Goal: Browse casually: Explore the website without a specific task or goal

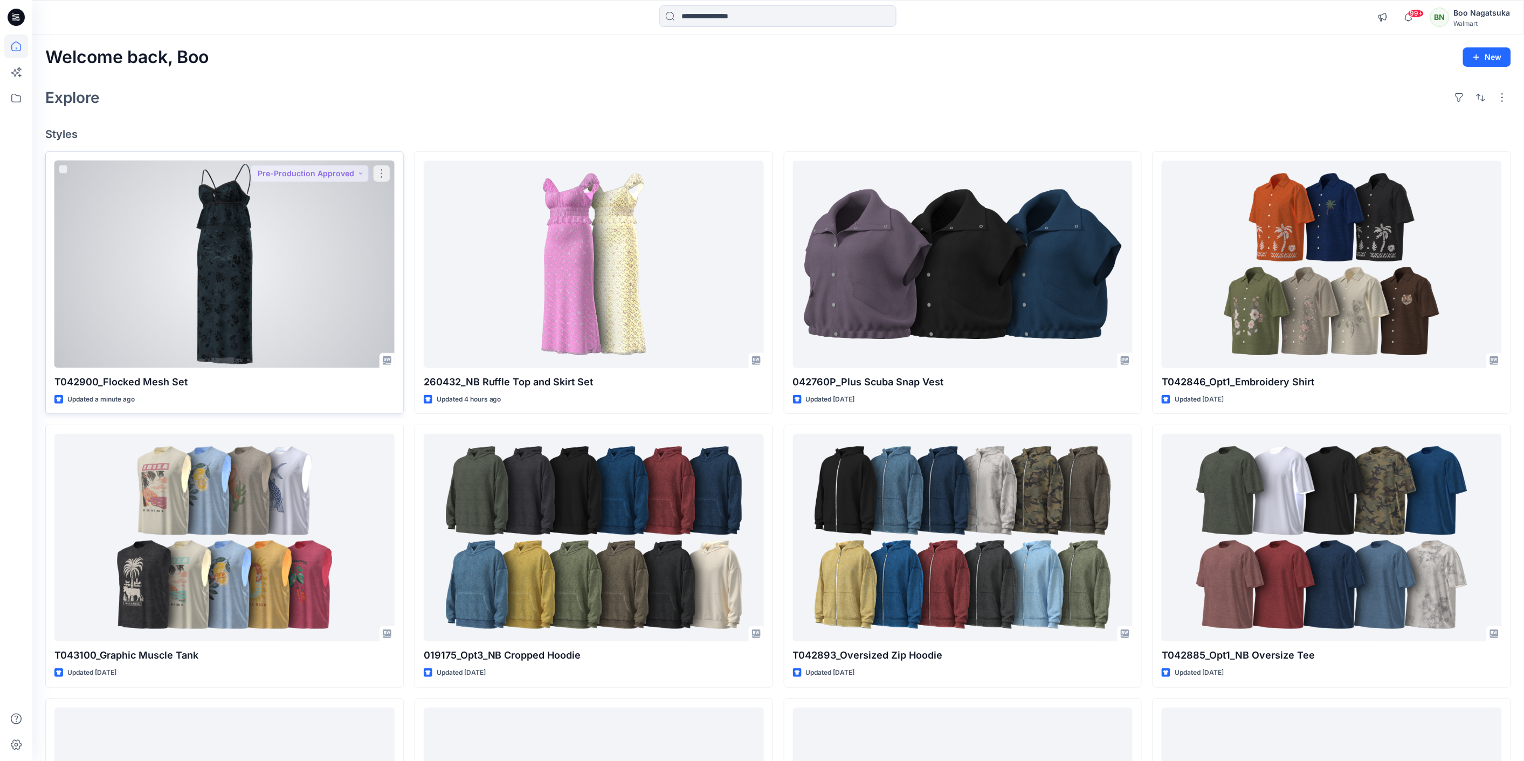
drag, startPoint x: 14, startPoint y: 238, endPoint x: 46, endPoint y: 181, distance: 66.2
click at [46, 181] on div "T042900_Flocked Mesh Set Updated a minute ago Pre-Production Approved" at bounding box center [224, 283] width 359 height 263
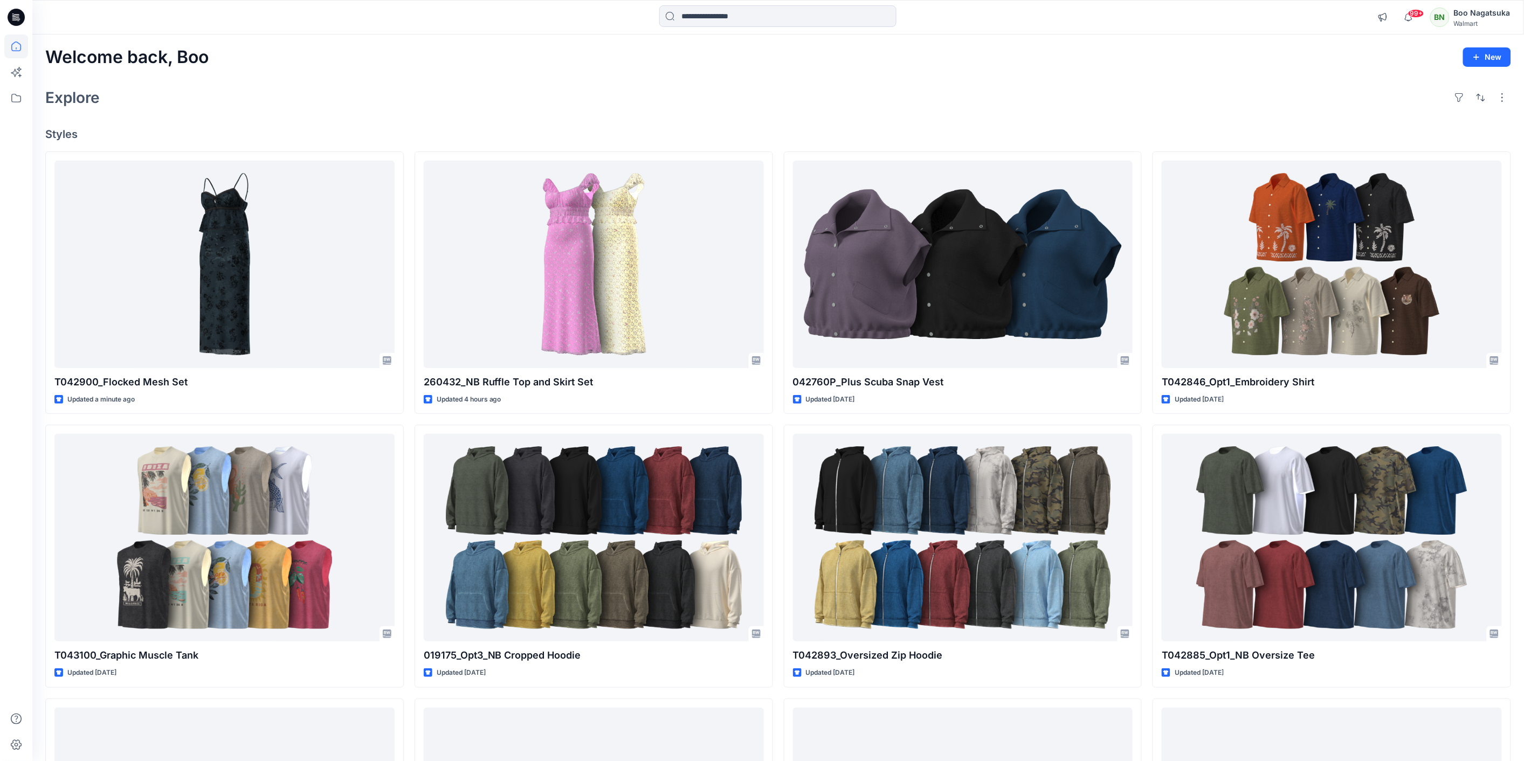
click at [322, 91] on div "Explore" at bounding box center [778, 98] width 1466 height 26
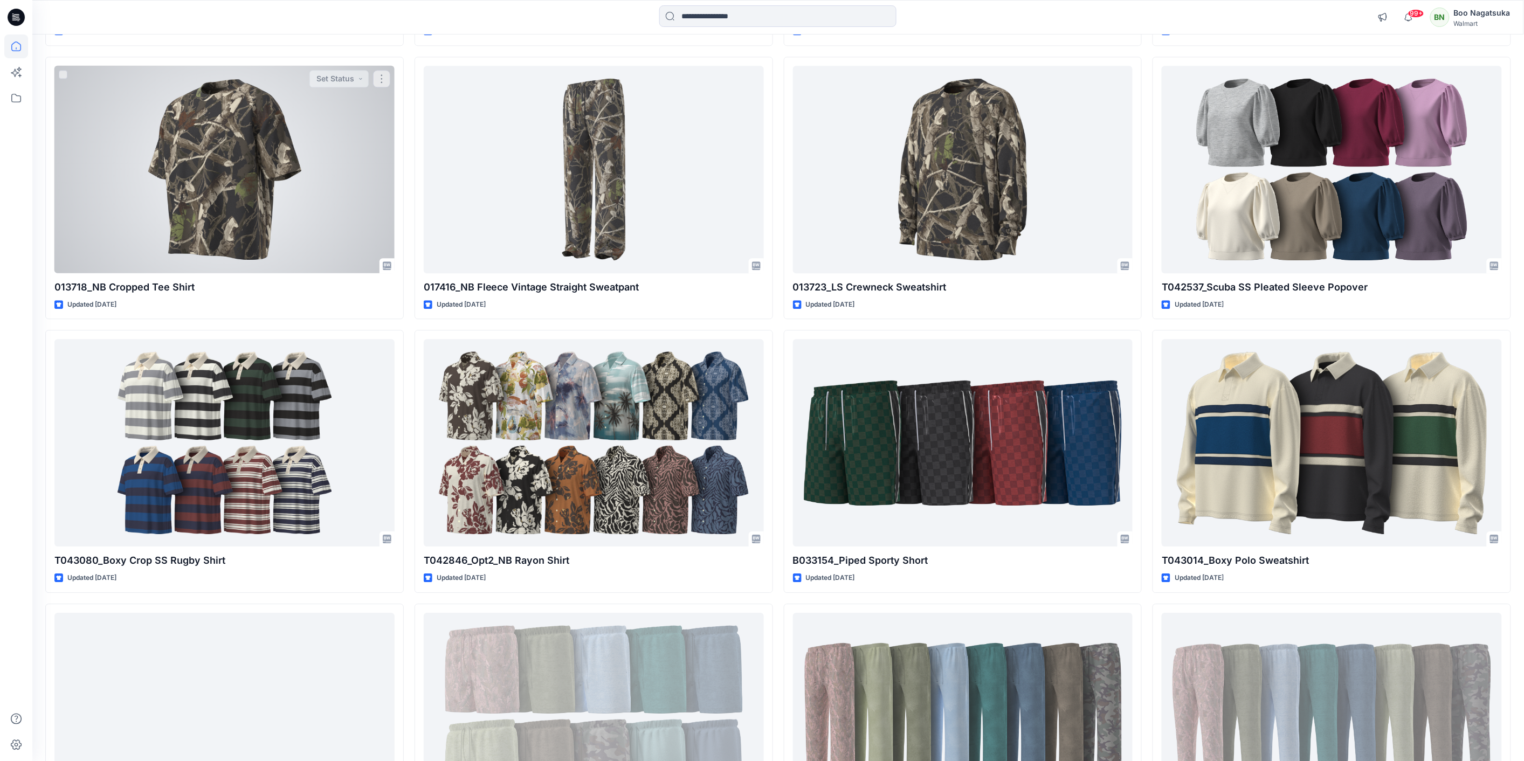
scroll to position [1193, 0]
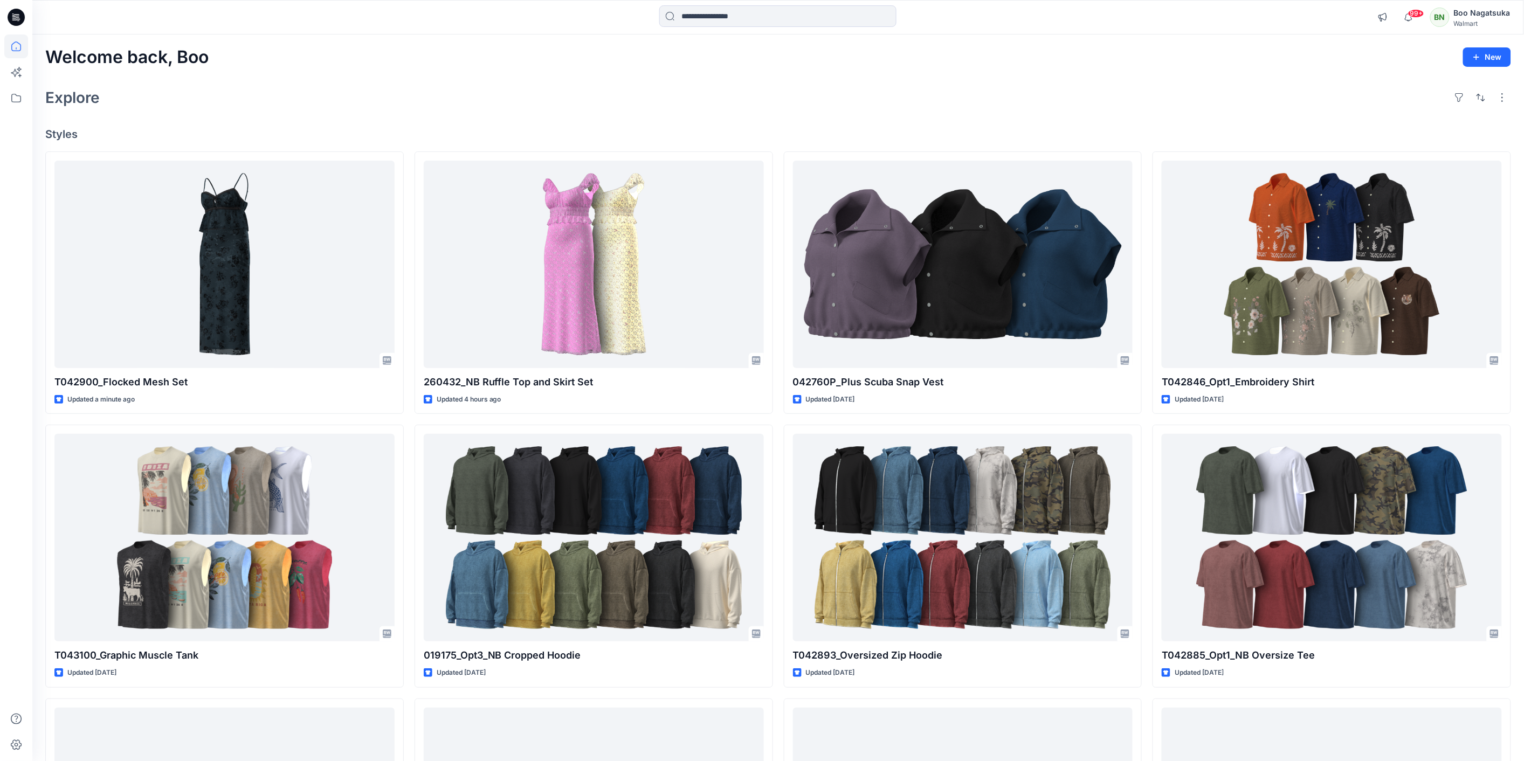
click at [264, 115] on div "Welcome back, Boo New Explore Styles T042900_Flocked Mesh Set Updated a minute …" at bounding box center [778, 524] width 1492 height 979
